Goal: Register for event/course

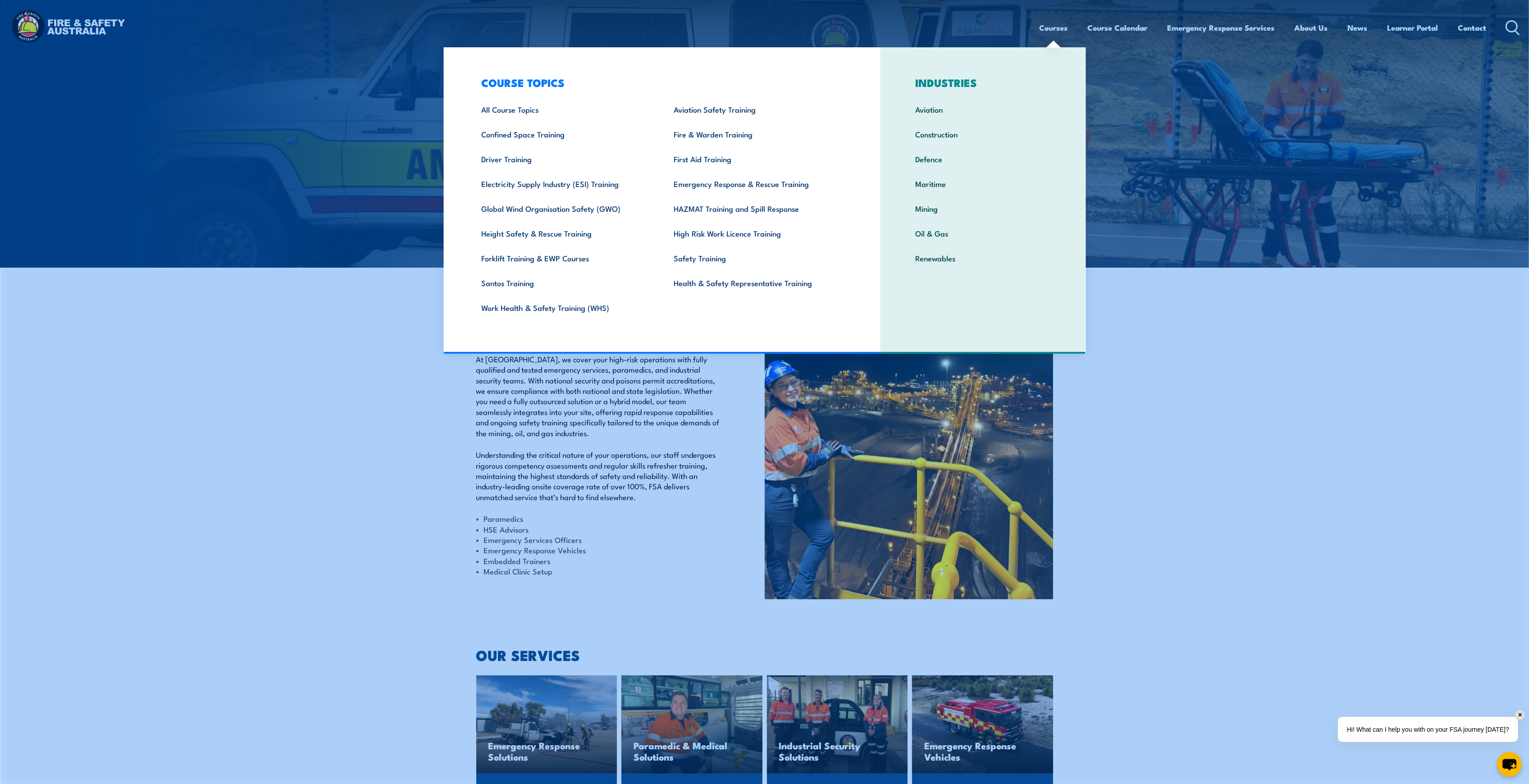
drag, startPoint x: 1068, startPoint y: 27, endPoint x: 1062, endPoint y: 27, distance: 6.0
click at [1064, 27] on ul "Courses Course Calendar Emergency Response Services Services Overview Emergency…" at bounding box center [1262, 28] width 447 height 24
click at [722, 132] on link "Fire & Warden Training" at bounding box center [756, 134] width 192 height 25
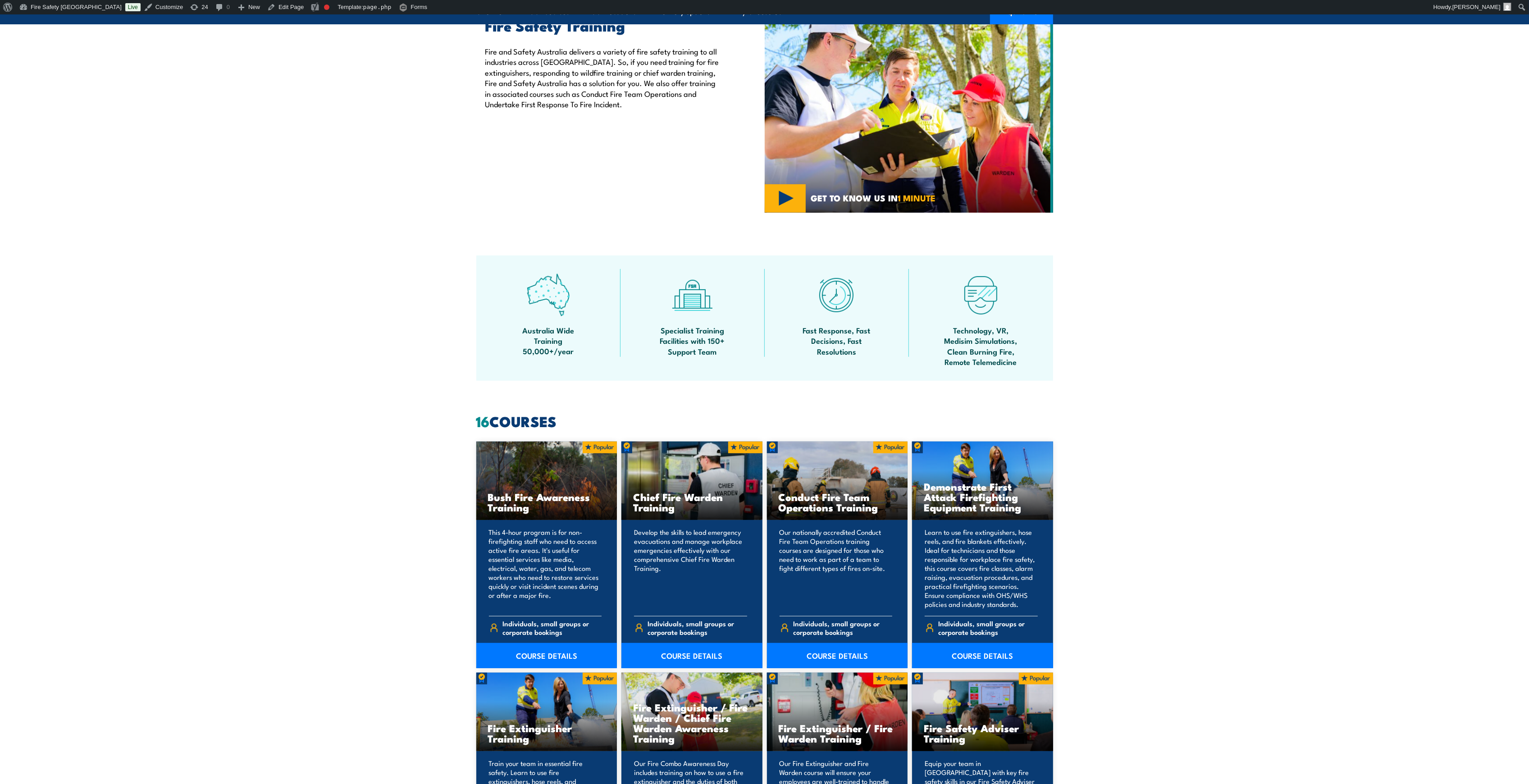
scroll to position [480, 0]
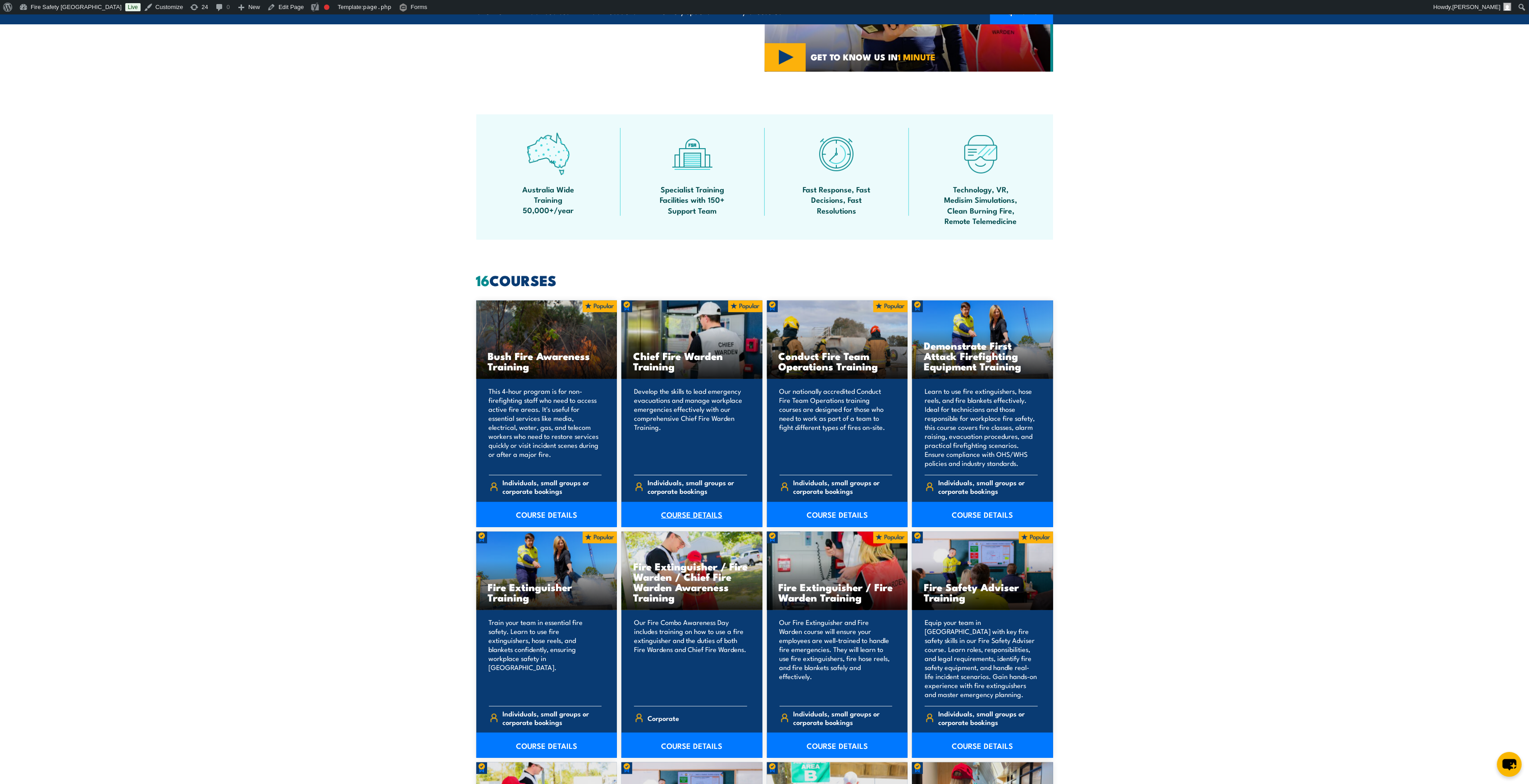
click at [697, 511] on link "COURSE DETAILS" at bounding box center [692, 515] width 141 height 26
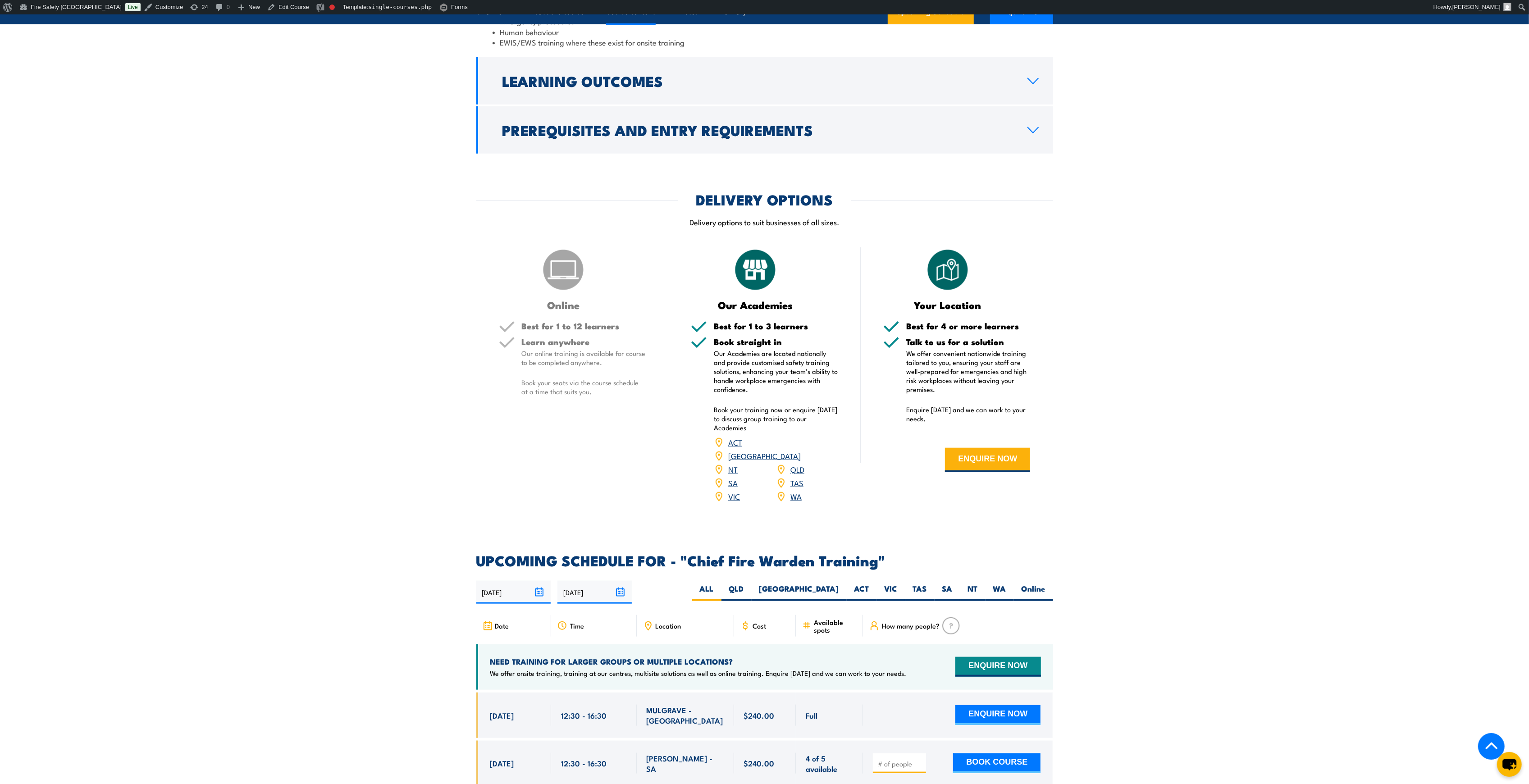
scroll to position [1442, 0]
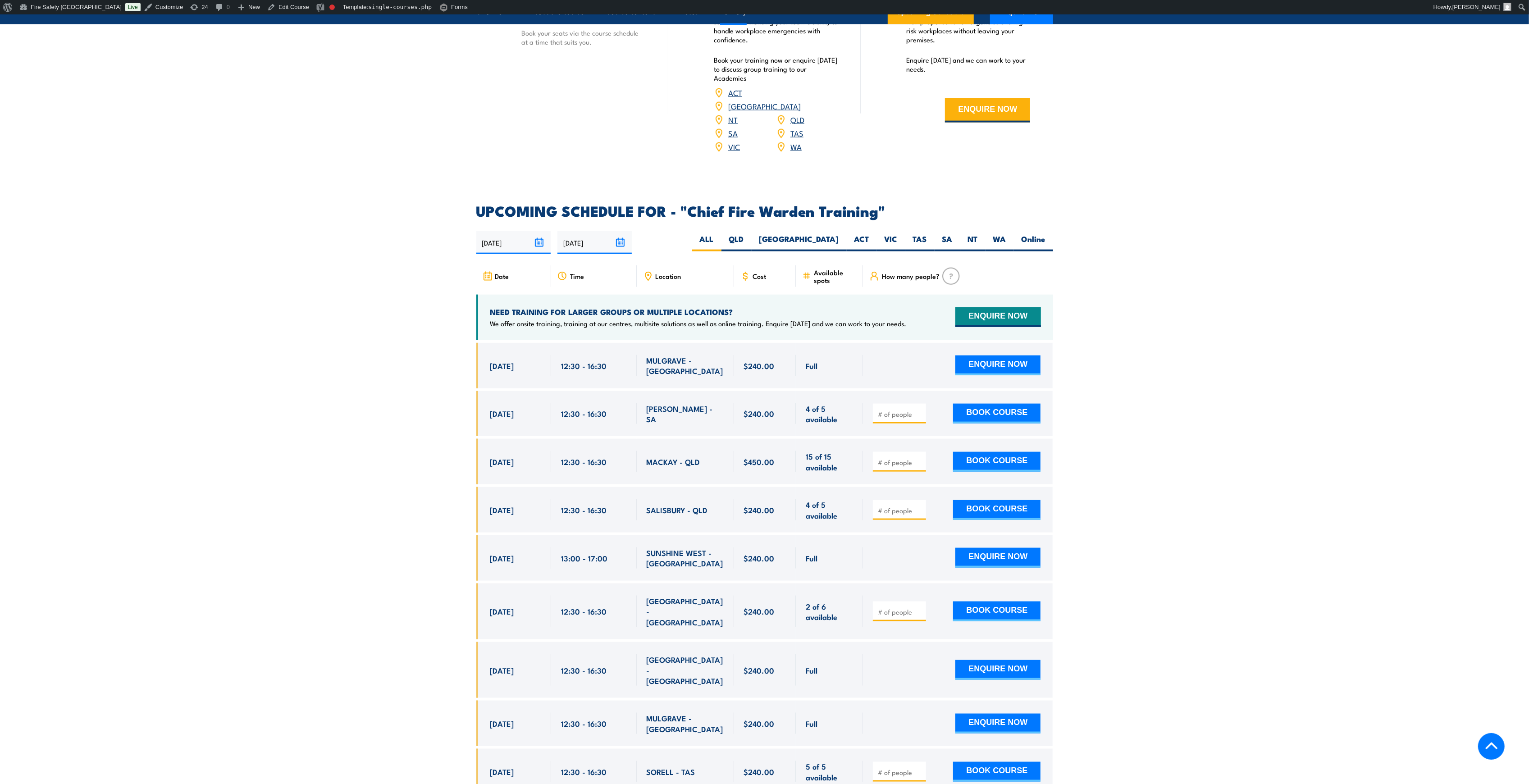
scroll to position [1442, 0]
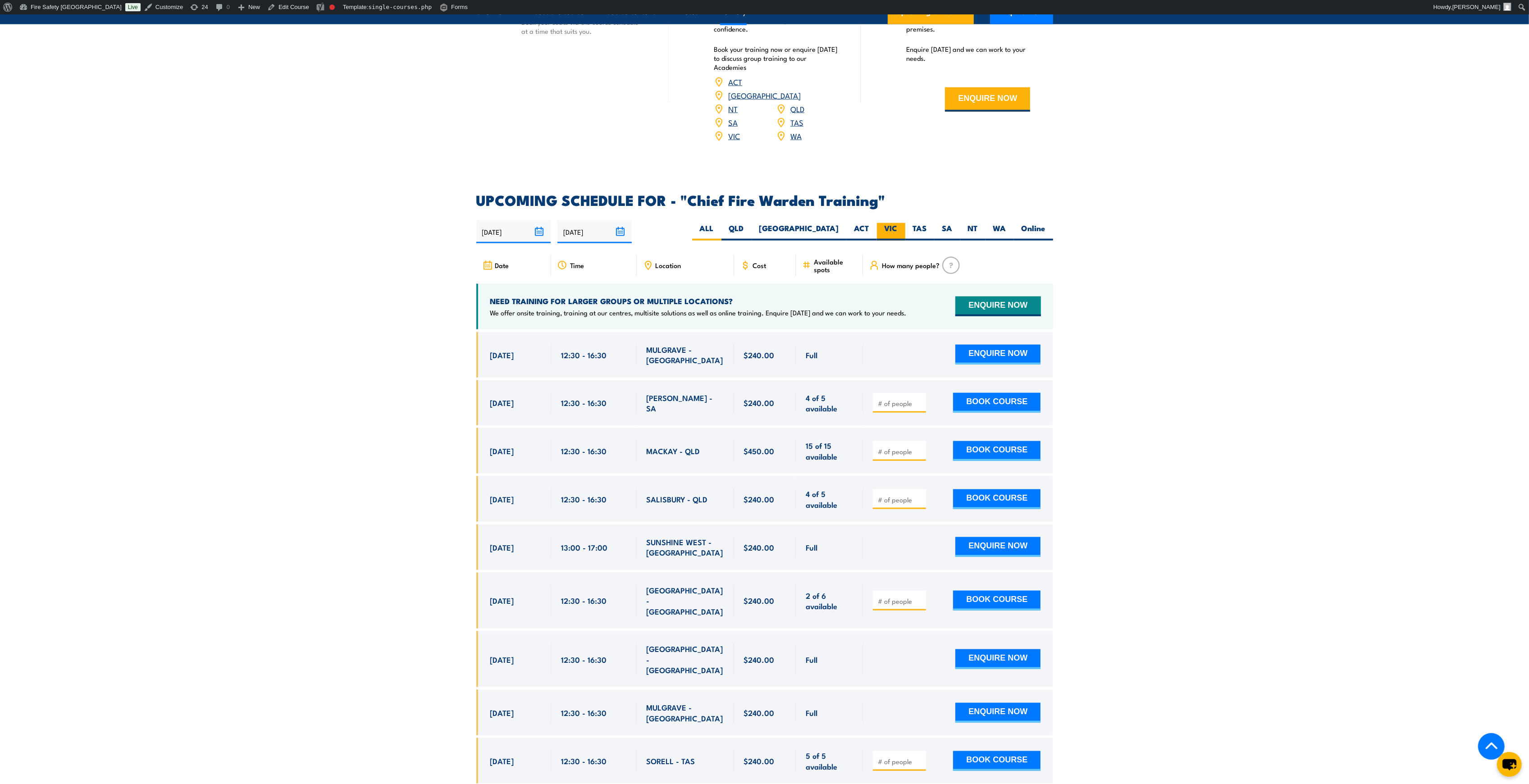
click at [891, 223] on label "VIC" at bounding box center [891, 232] width 28 height 18
click at [897, 223] on input "VIC" at bounding box center [900, 226] width 6 height 6
radio input "true"
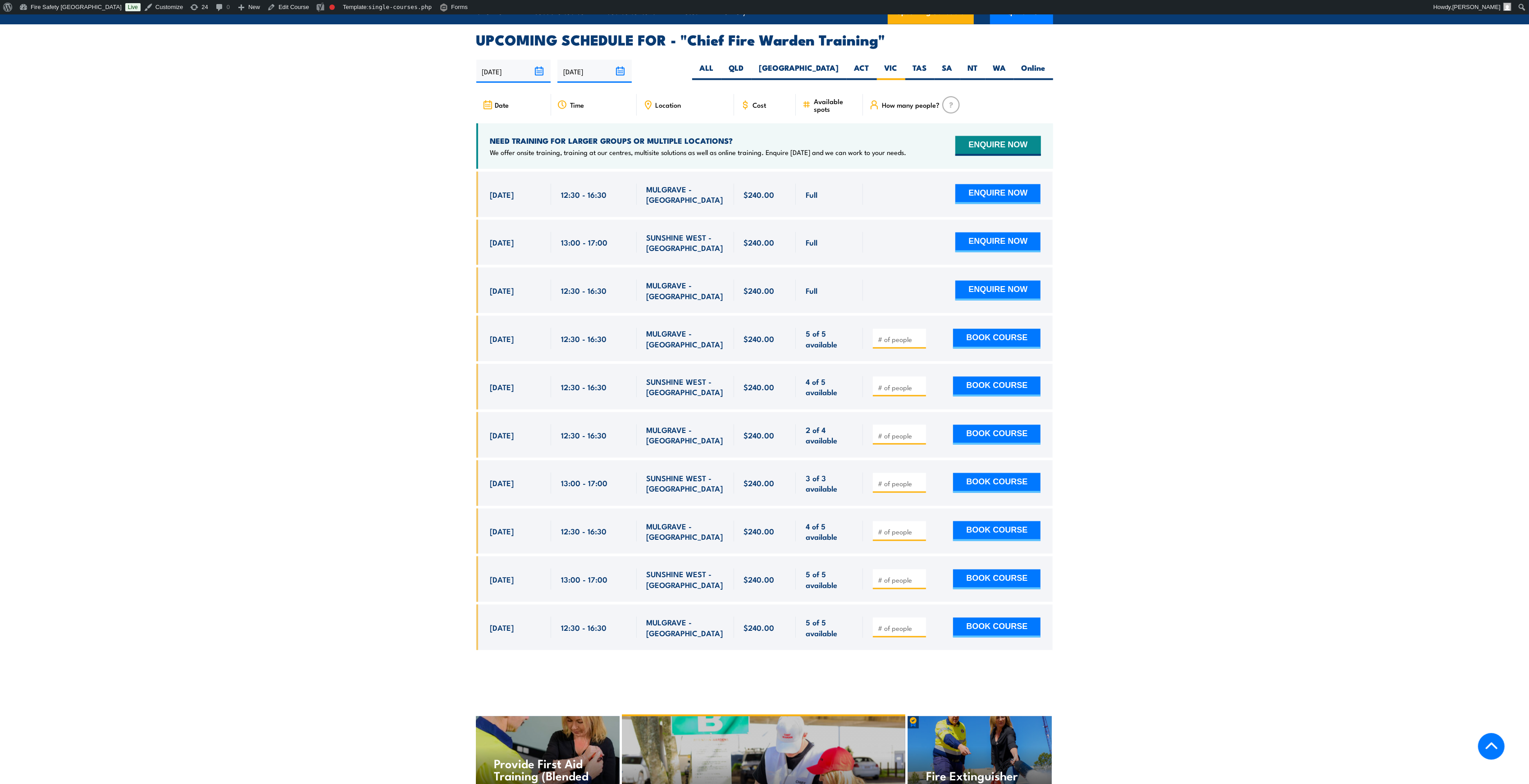
scroll to position [1607, 0]
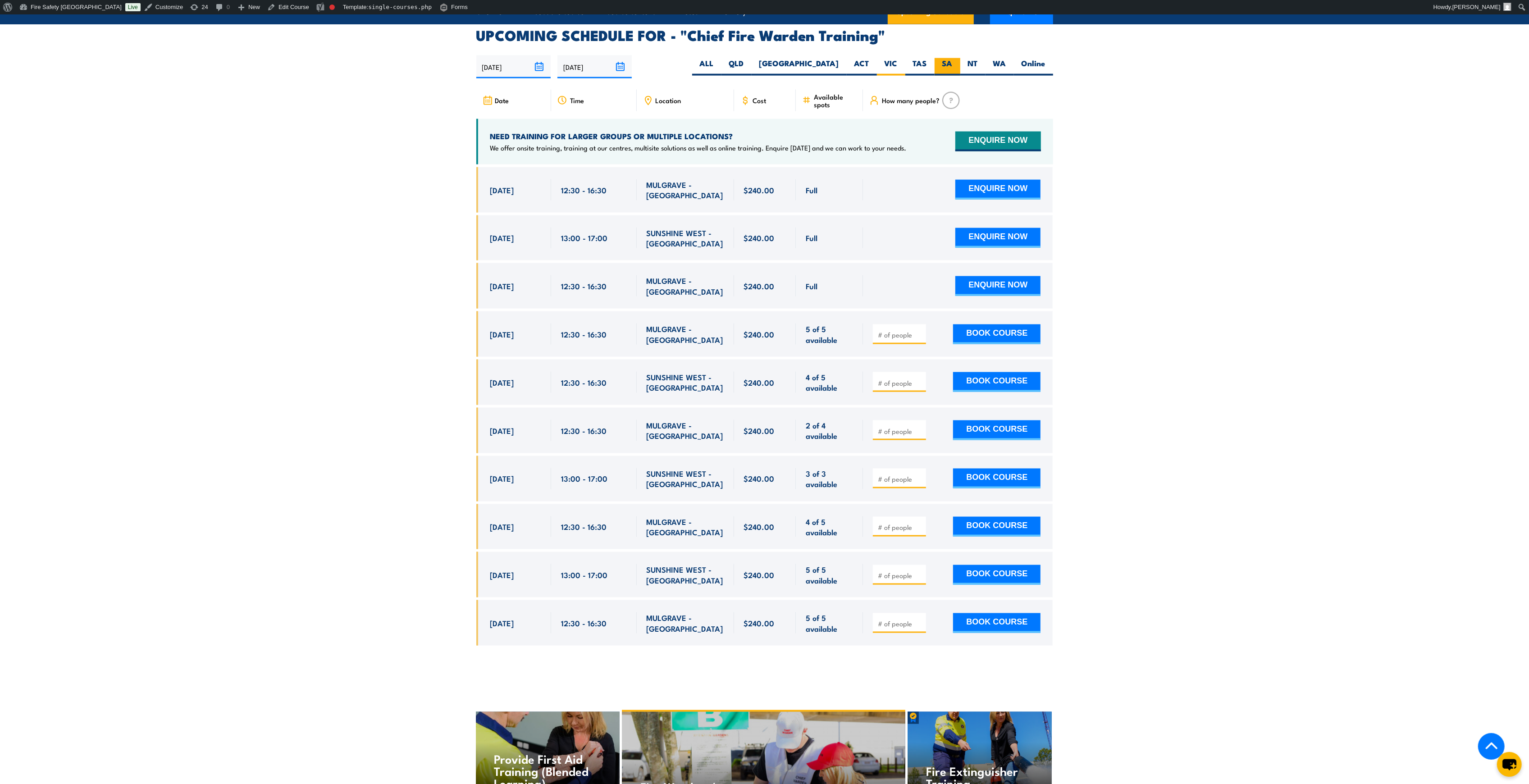
click at [947, 58] on label "SA" at bounding box center [947, 67] width 26 height 18
click at [953, 58] on input "SA" at bounding box center [956, 61] width 6 height 6
radio input "true"
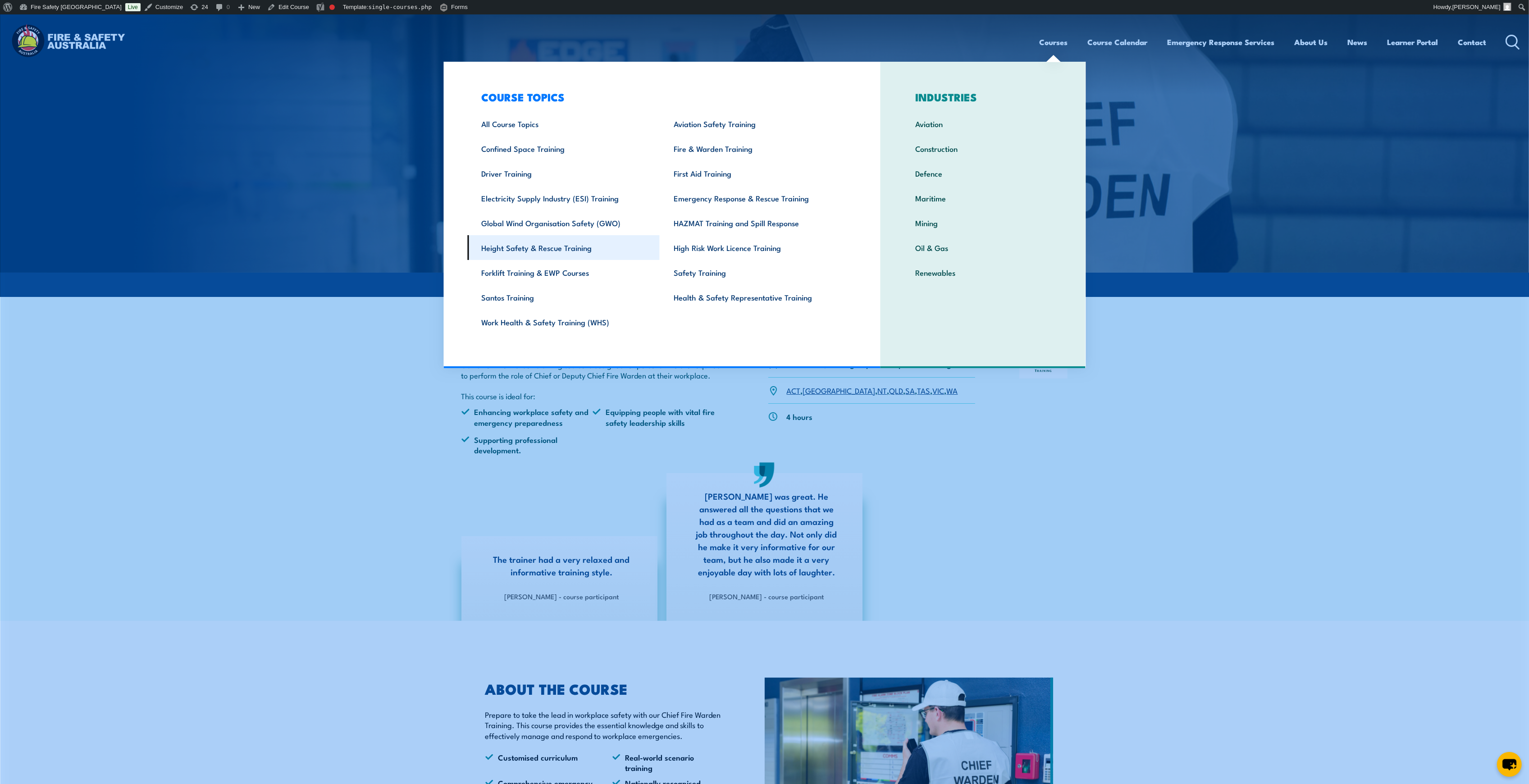
click at [550, 255] on link "Height Safety & Rescue Training" at bounding box center [563, 247] width 192 height 25
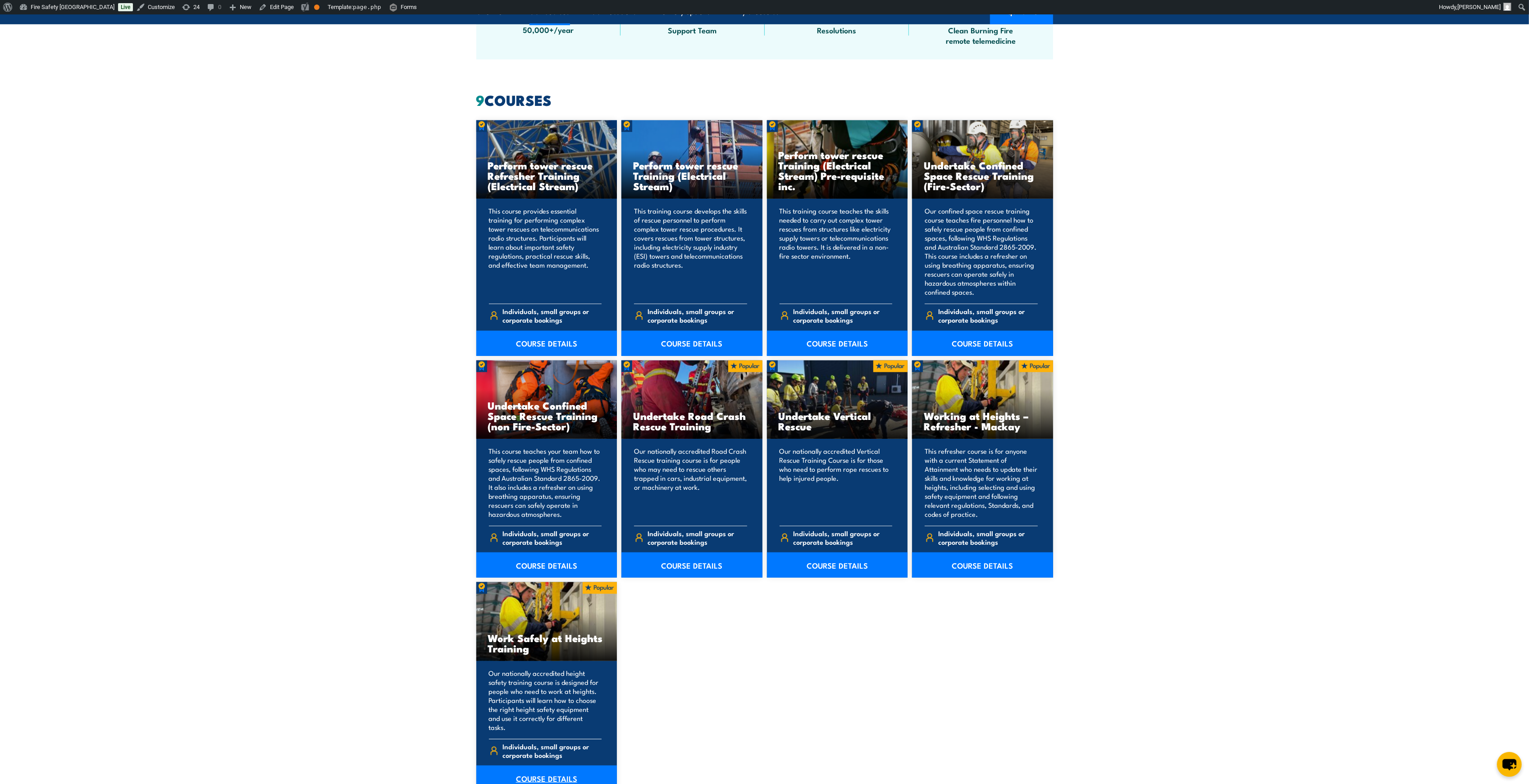
click at [549, 766] on link "COURSE DETAILS" at bounding box center [547, 778] width 141 height 26
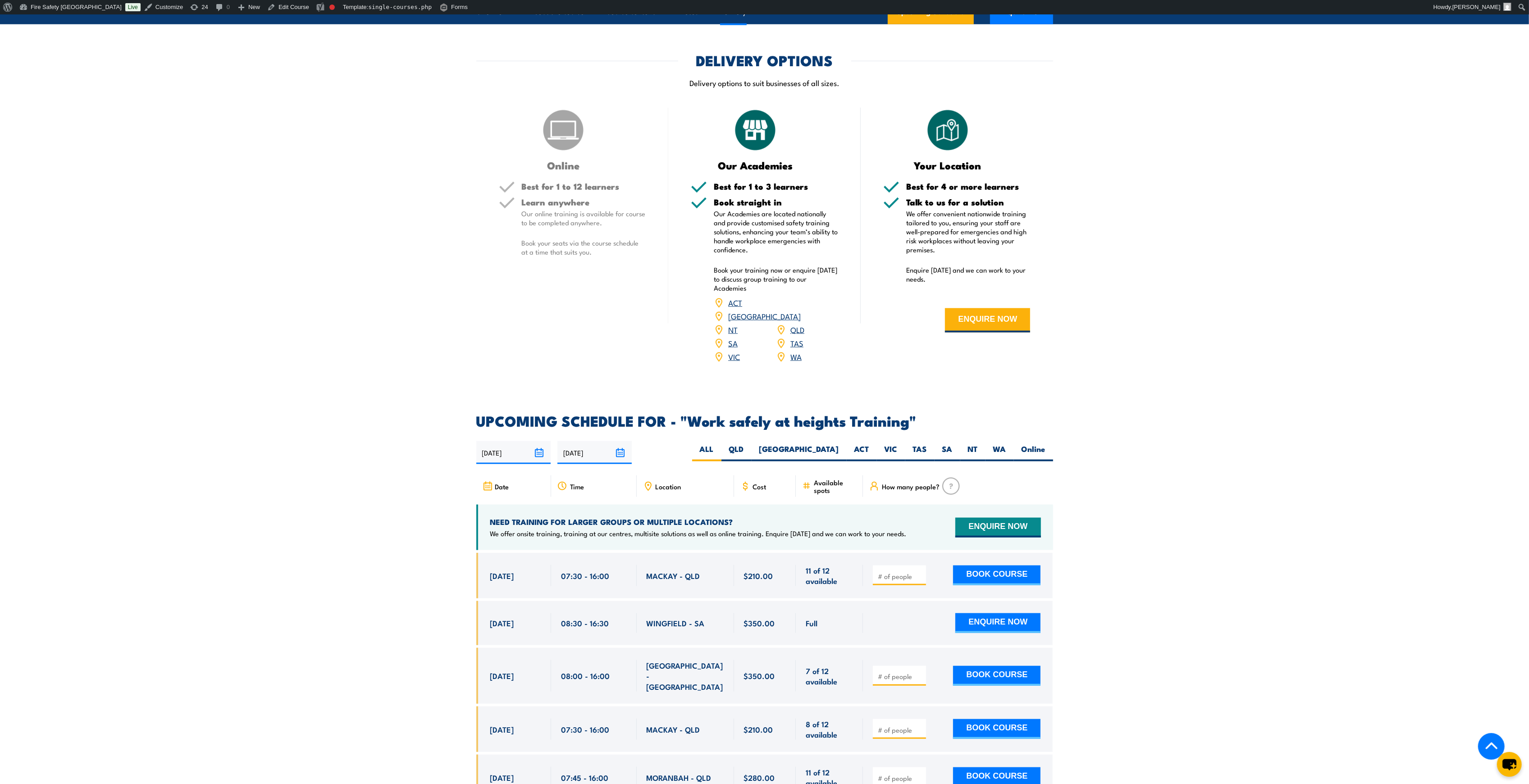
scroll to position [1201, 0]
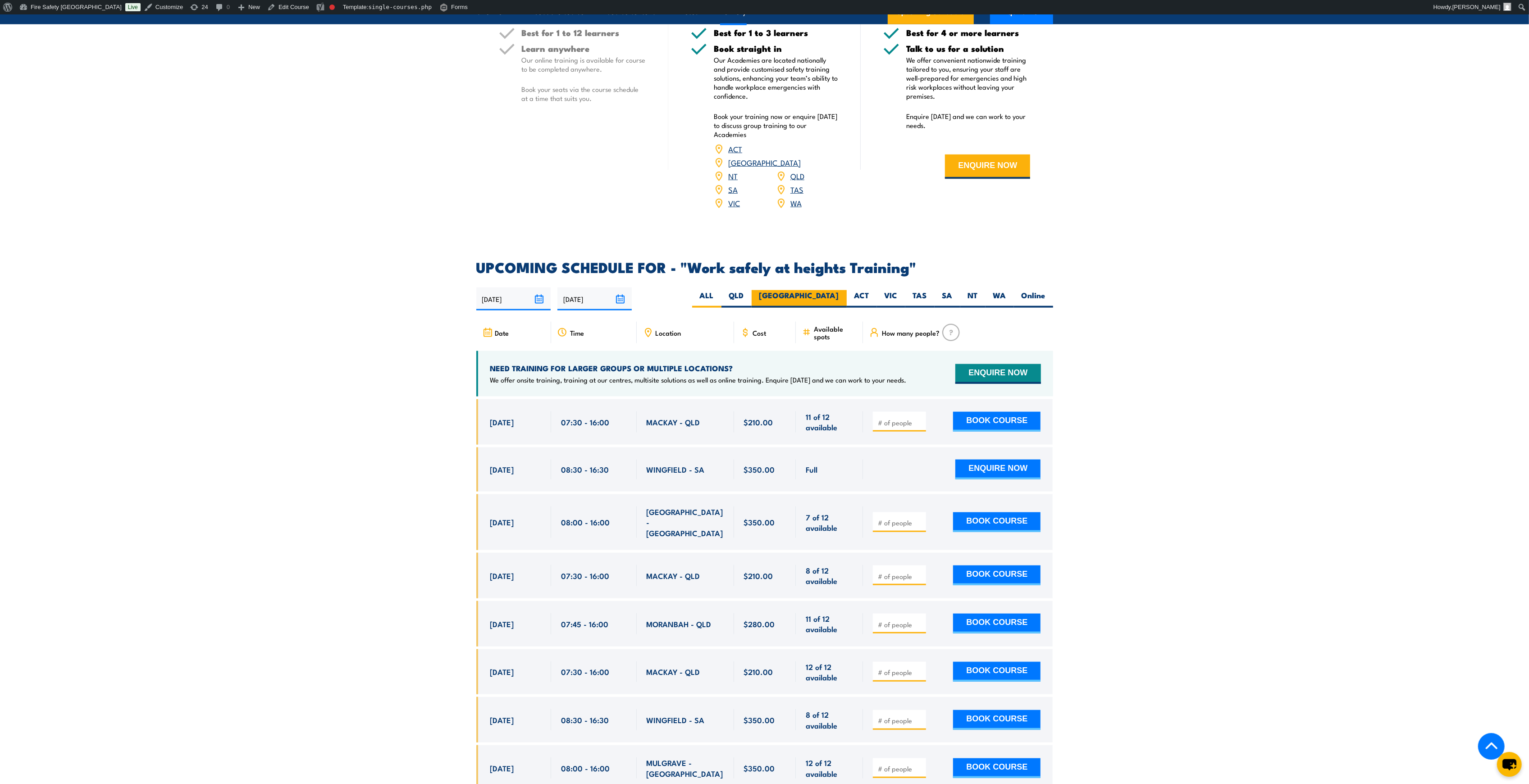
click at [822, 290] on label "[GEOGRAPHIC_DATA]" at bounding box center [799, 299] width 95 height 18
click at [839, 290] on input "[GEOGRAPHIC_DATA]" at bounding box center [842, 293] width 6 height 6
radio input "true"
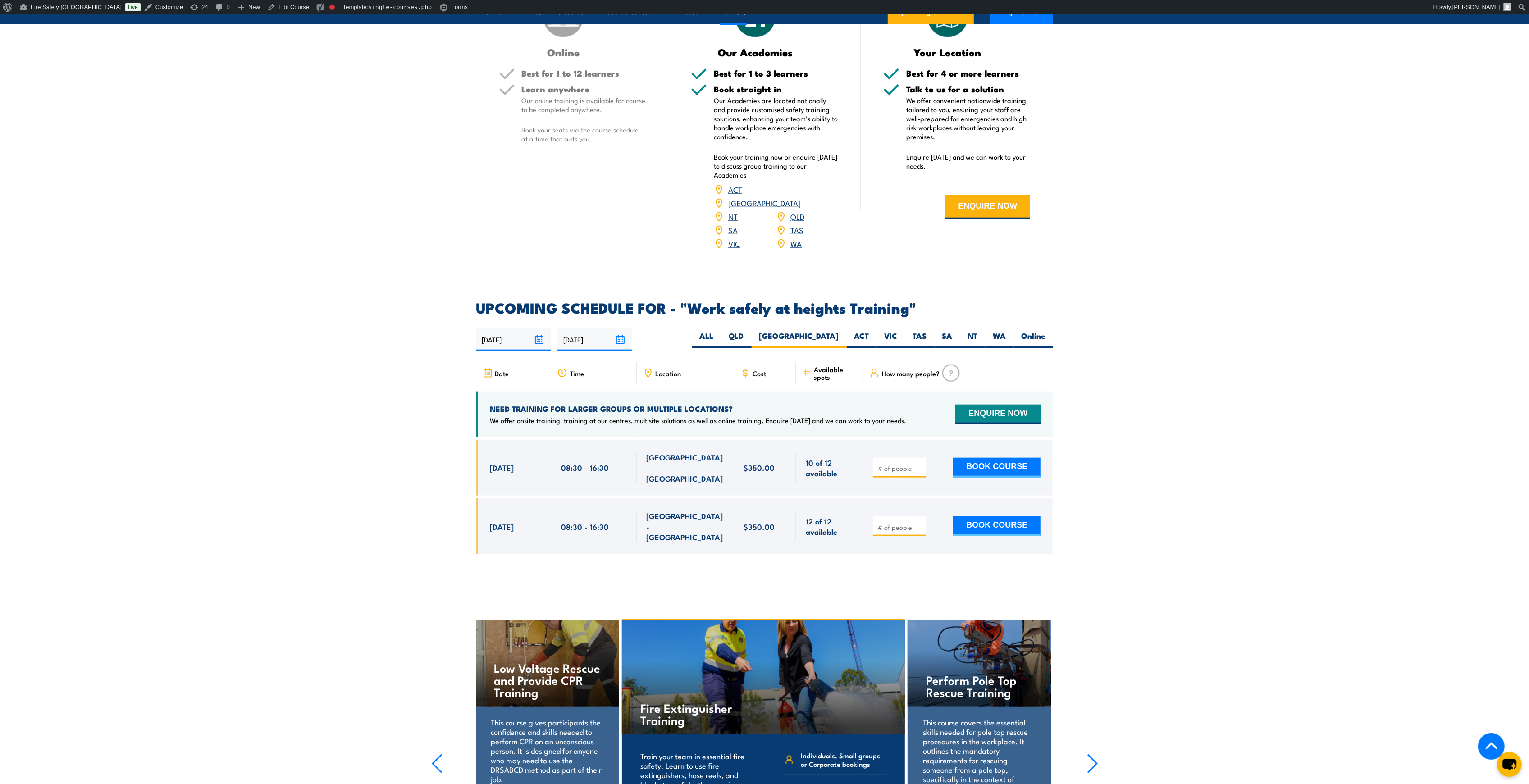
scroll to position [1013, 0]
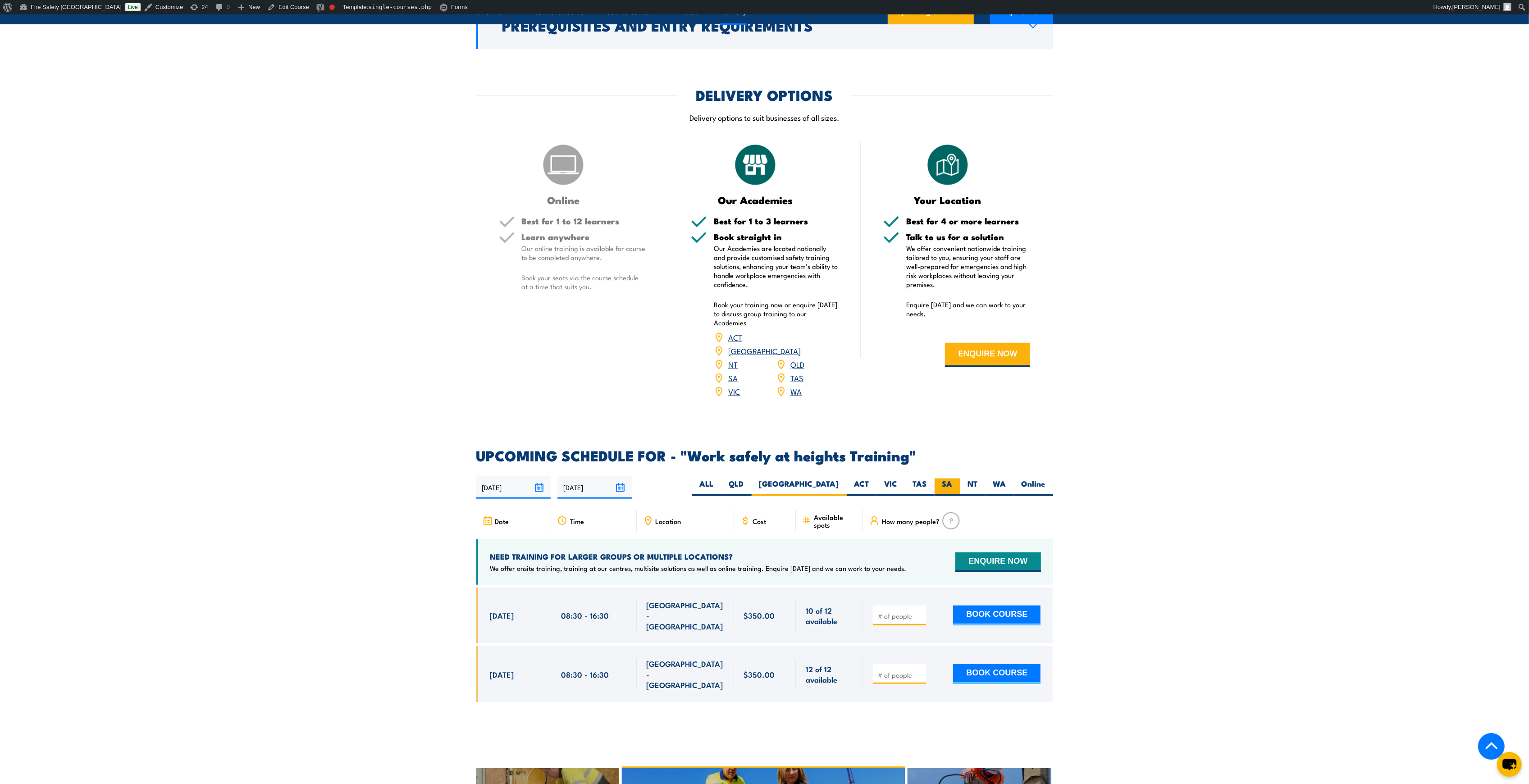
click at [937, 478] on label "SA" at bounding box center [947, 487] width 26 height 18
click at [953, 478] on input "SA" at bounding box center [956, 481] width 6 height 6
radio input "true"
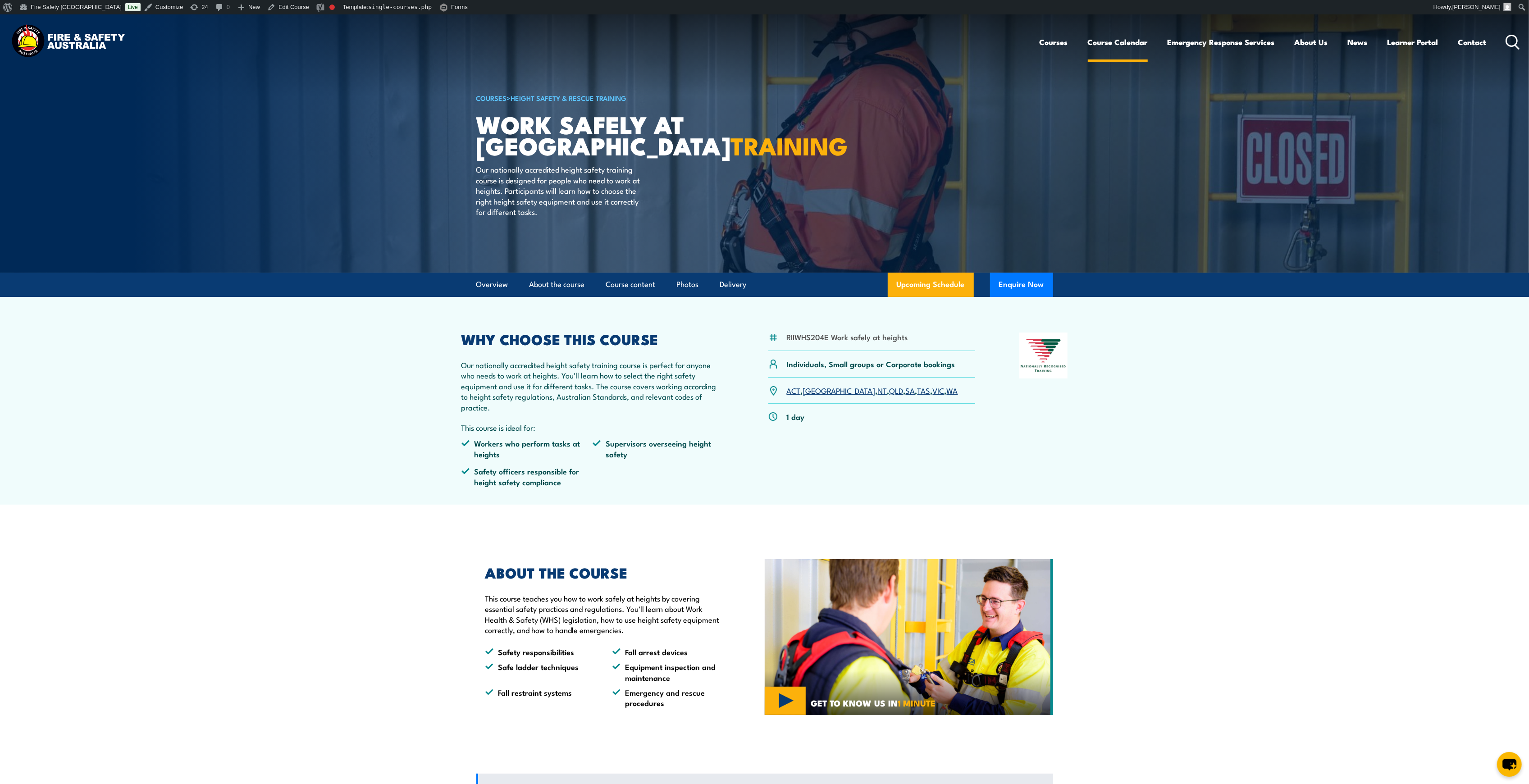
click at [1122, 46] on link "Course Calendar" at bounding box center [1118, 42] width 60 height 24
